Goal: Information Seeking & Learning: Understand process/instructions

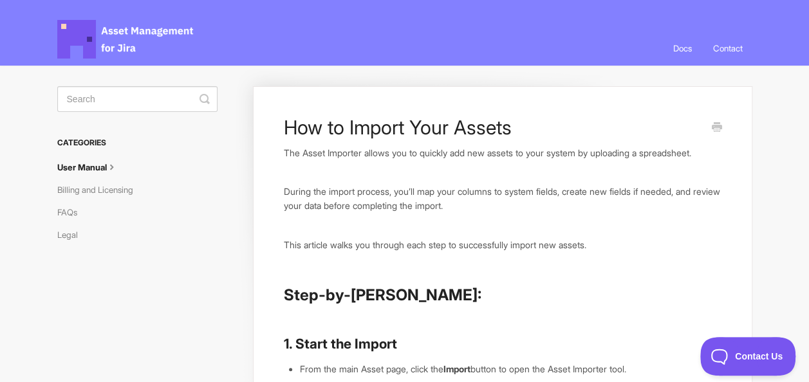
click at [160, 26] on span "Asset Management for Jira Docs" at bounding box center [126, 39] width 138 height 39
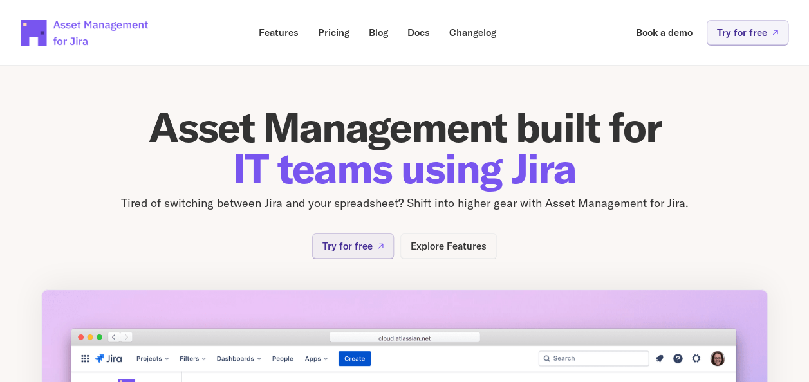
click at [436, 247] on p "Explore Features" at bounding box center [449, 246] width 76 height 10
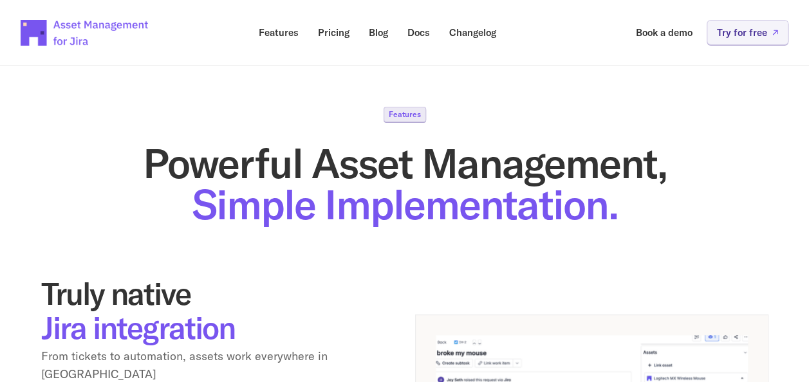
click at [404, 114] on p "Features" at bounding box center [405, 115] width 32 height 8
click at [423, 28] on p "Docs" at bounding box center [418, 33] width 23 height 10
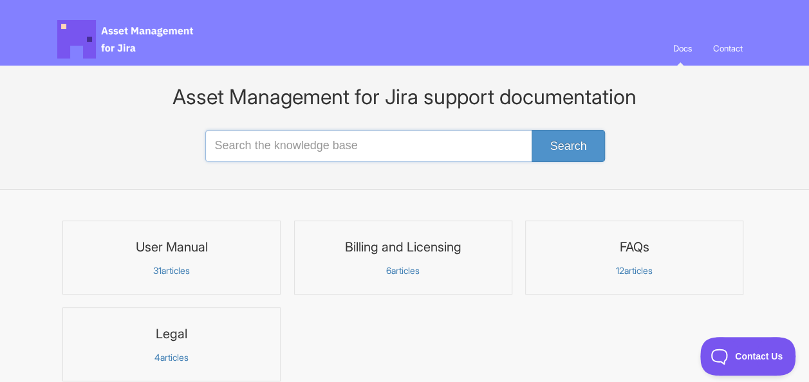
scroll to position [51, 0]
